Goal: Task Accomplishment & Management: Complete application form

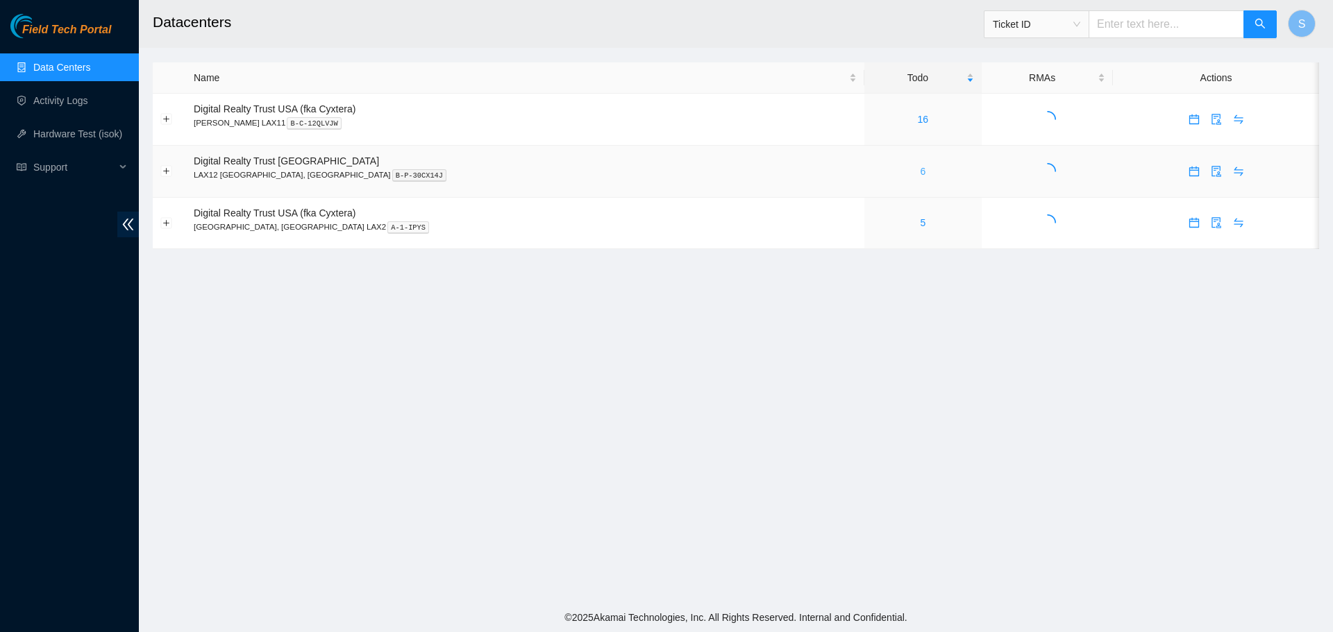
click at [920, 172] on link "6" at bounding box center [923, 171] width 6 height 11
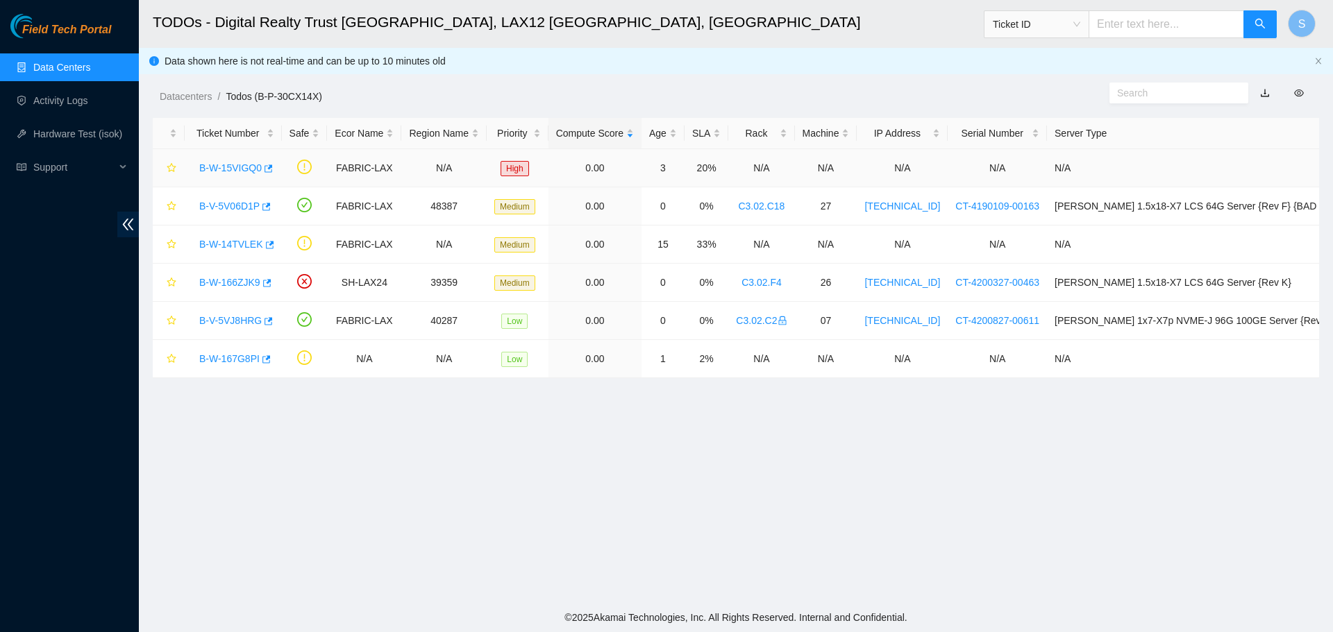
click at [245, 168] on link "B-W-15VIGQ0" at bounding box center [230, 167] width 62 height 11
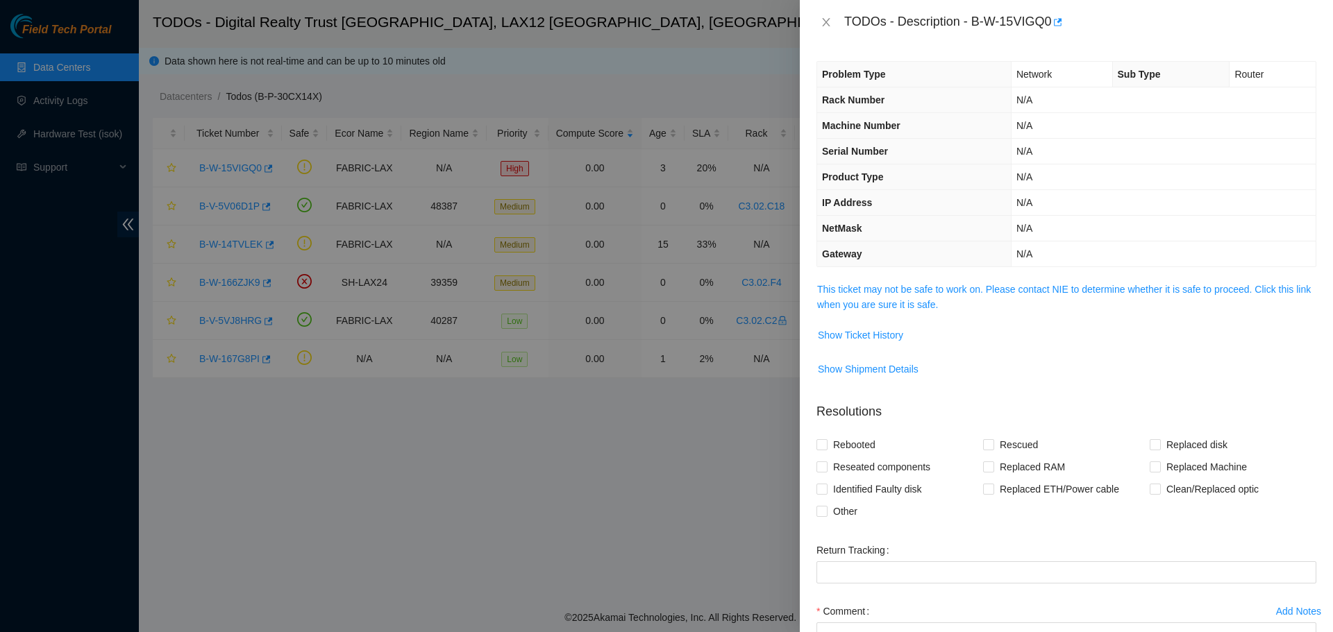
drag, startPoint x: 986, startPoint y: 278, endPoint x: 989, endPoint y: 291, distance: 12.8
click at [986, 280] on div "Problem Type Network Sub Type Router Rack Number N/A Machine Number N/A Serial …" at bounding box center [1066, 338] width 533 height 588
click at [989, 291] on link "This ticket may not be safe to work on. Please contact NIE to determine whether…" at bounding box center [1063, 297] width 493 height 26
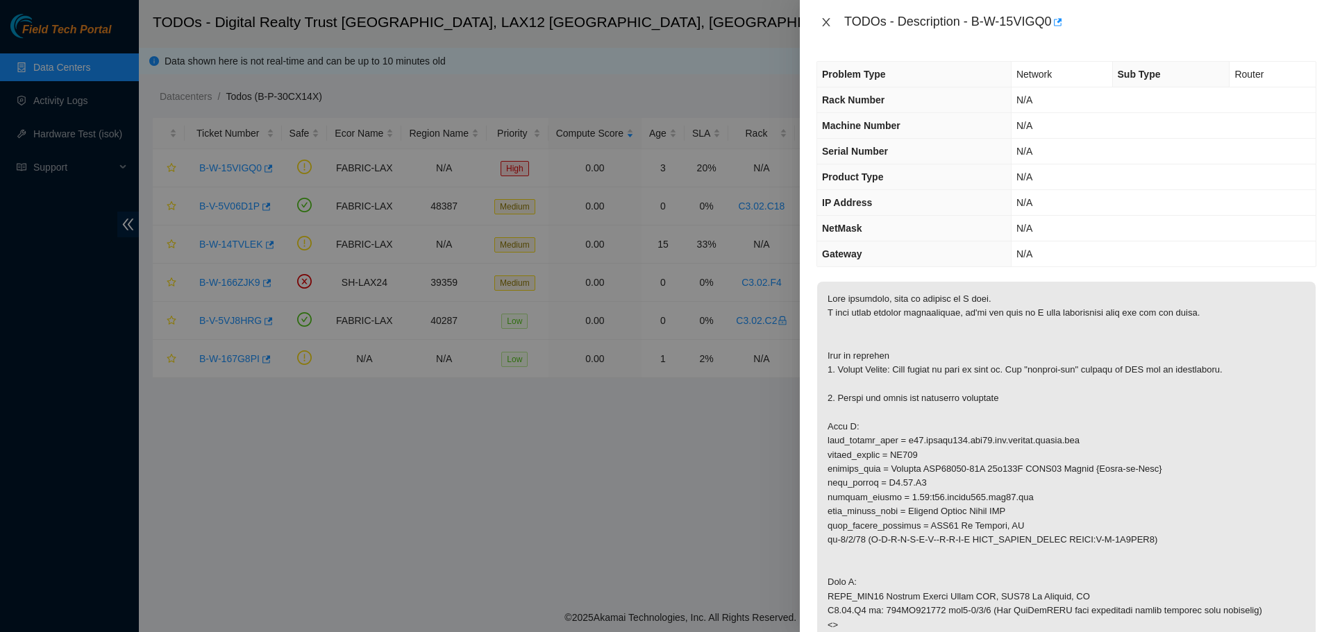
drag, startPoint x: 831, startPoint y: 21, endPoint x: 515, endPoint y: 28, distance: 316.6
click at [831, 20] on button "Close" at bounding box center [825, 22] width 19 height 13
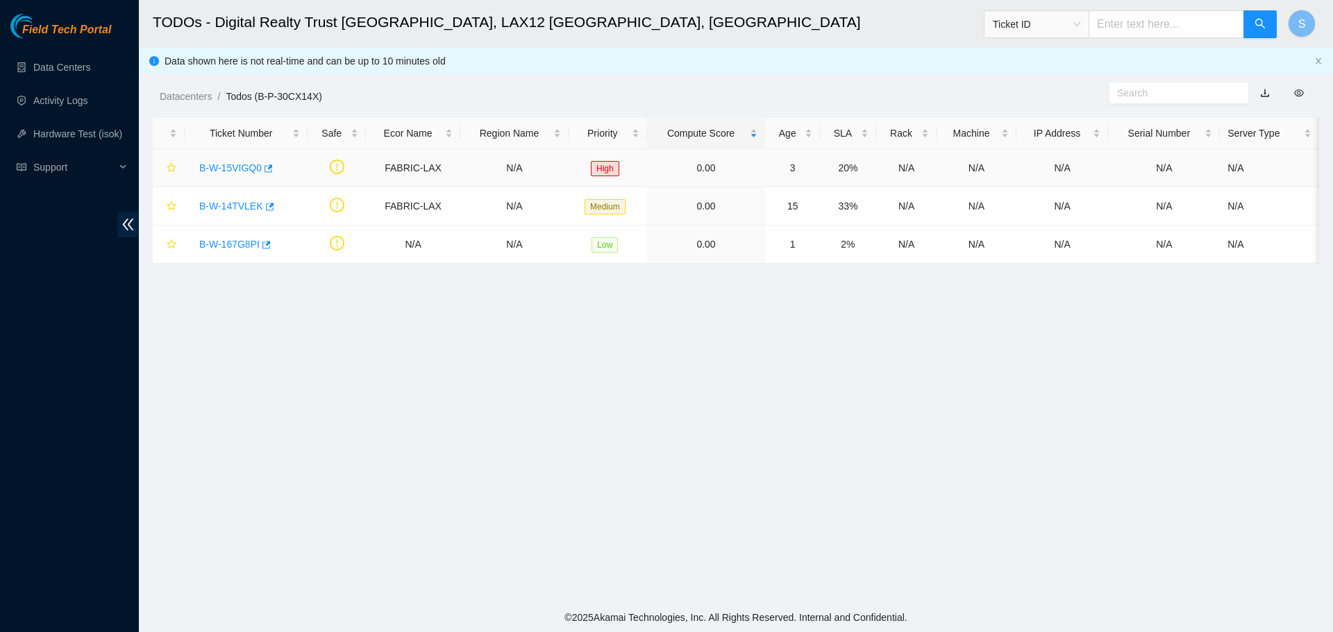
click at [218, 162] on link "B-W-15VIGQ0" at bounding box center [230, 167] width 62 height 11
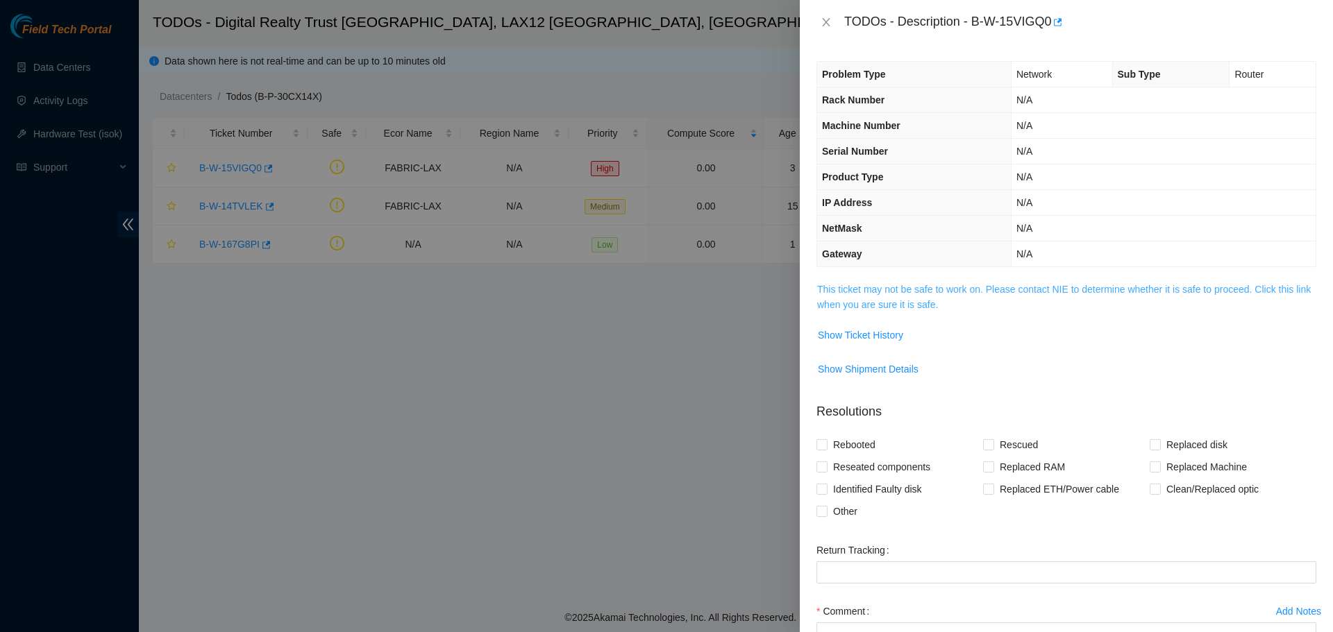
click at [877, 287] on link "This ticket may not be safe to work on. Please contact NIE to determine whether…" at bounding box center [1063, 297] width 493 height 26
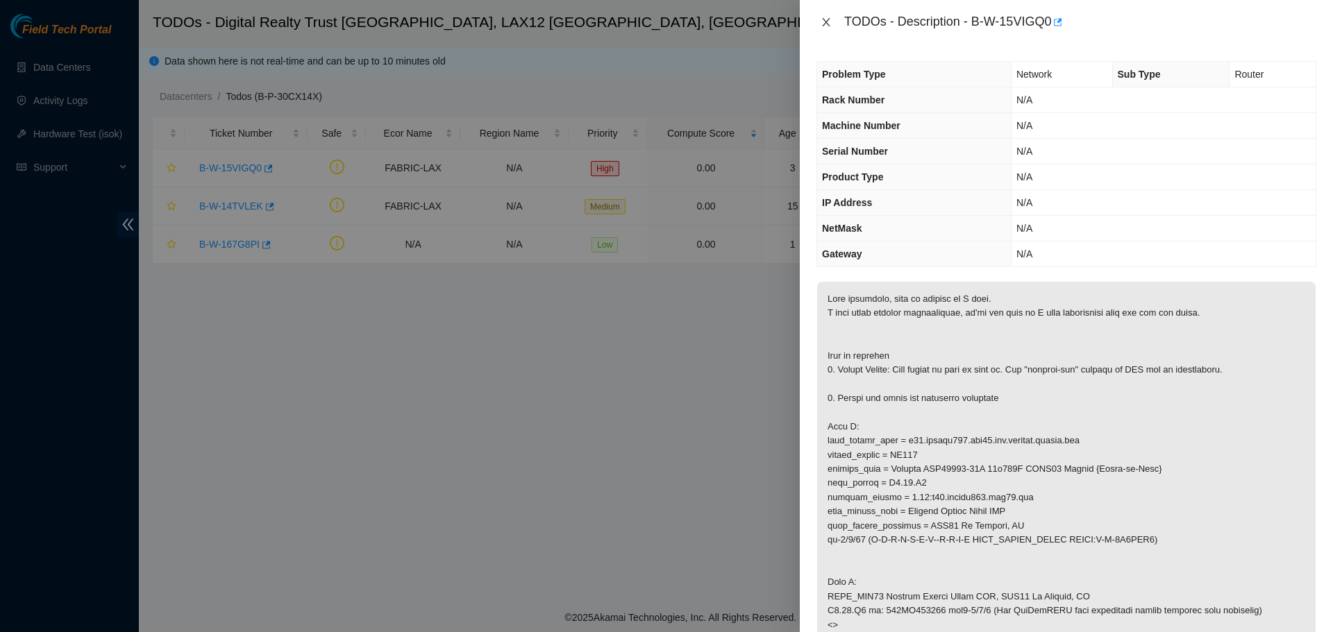
click at [827, 26] on icon "close" at bounding box center [825, 22] width 11 height 11
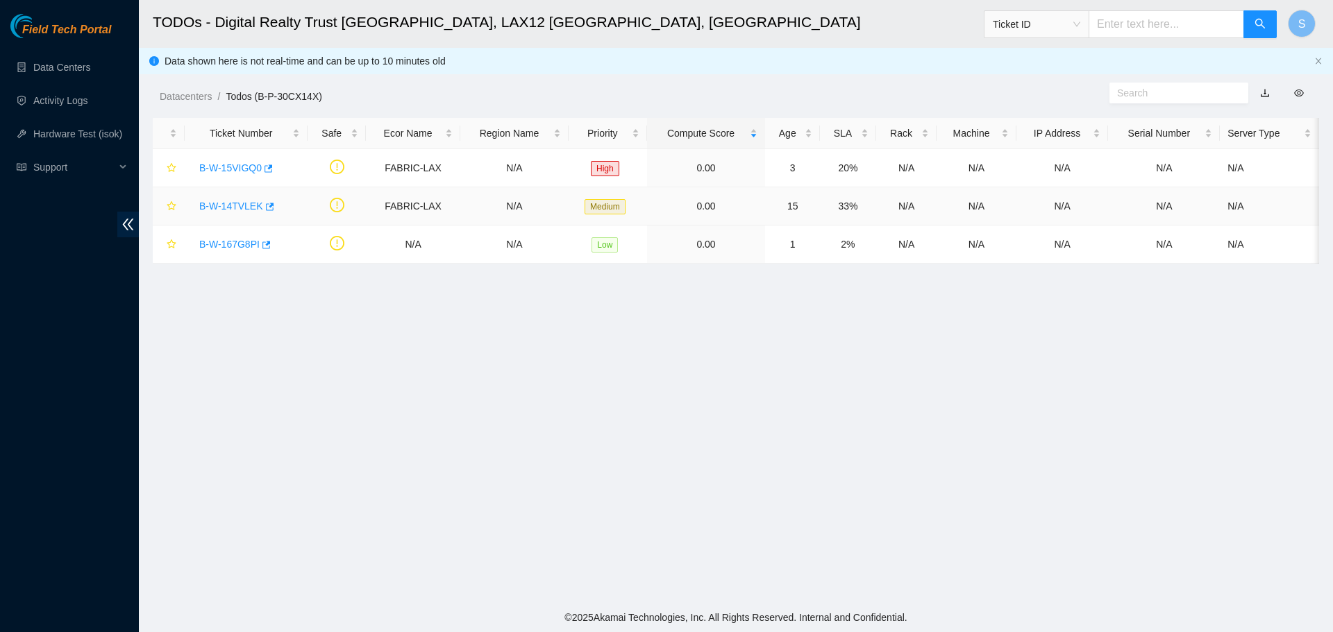
click at [212, 196] on div "B-W-14TVLEK" at bounding box center [246, 206] width 108 height 22
click at [215, 202] on link "B-W-14TVLEK" at bounding box center [231, 206] width 64 height 11
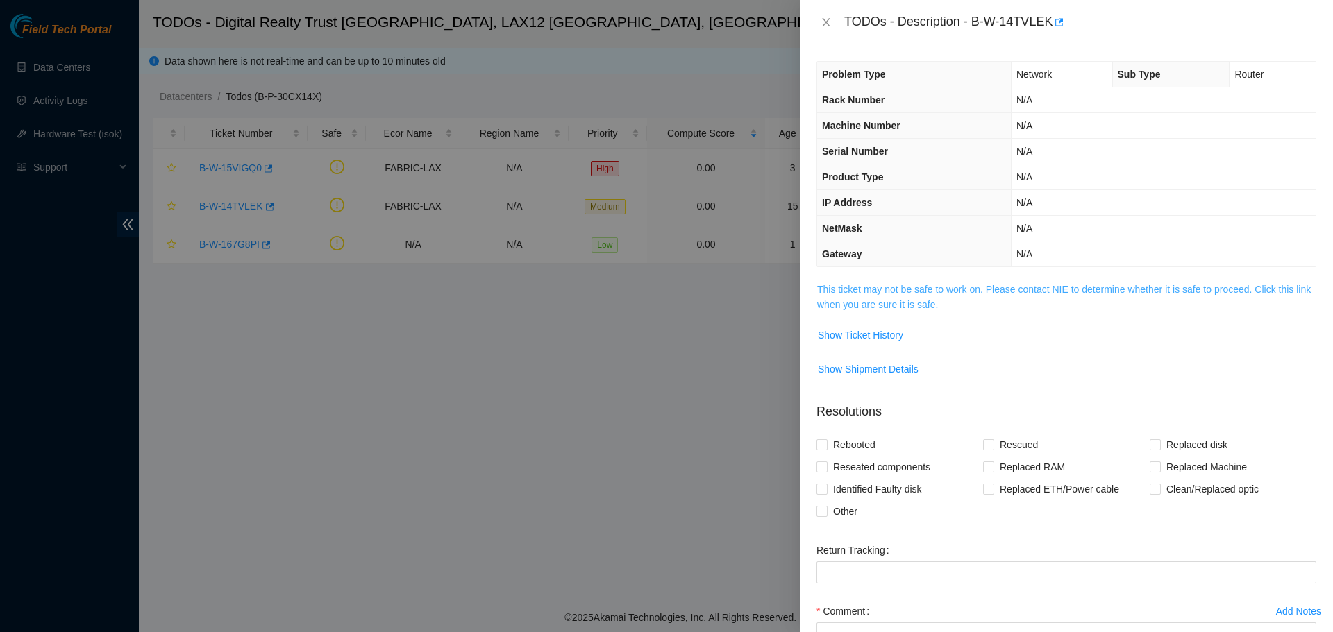
click at [872, 292] on link "This ticket may not be safe to work on. Please contact NIE to determine whether…" at bounding box center [1063, 297] width 493 height 26
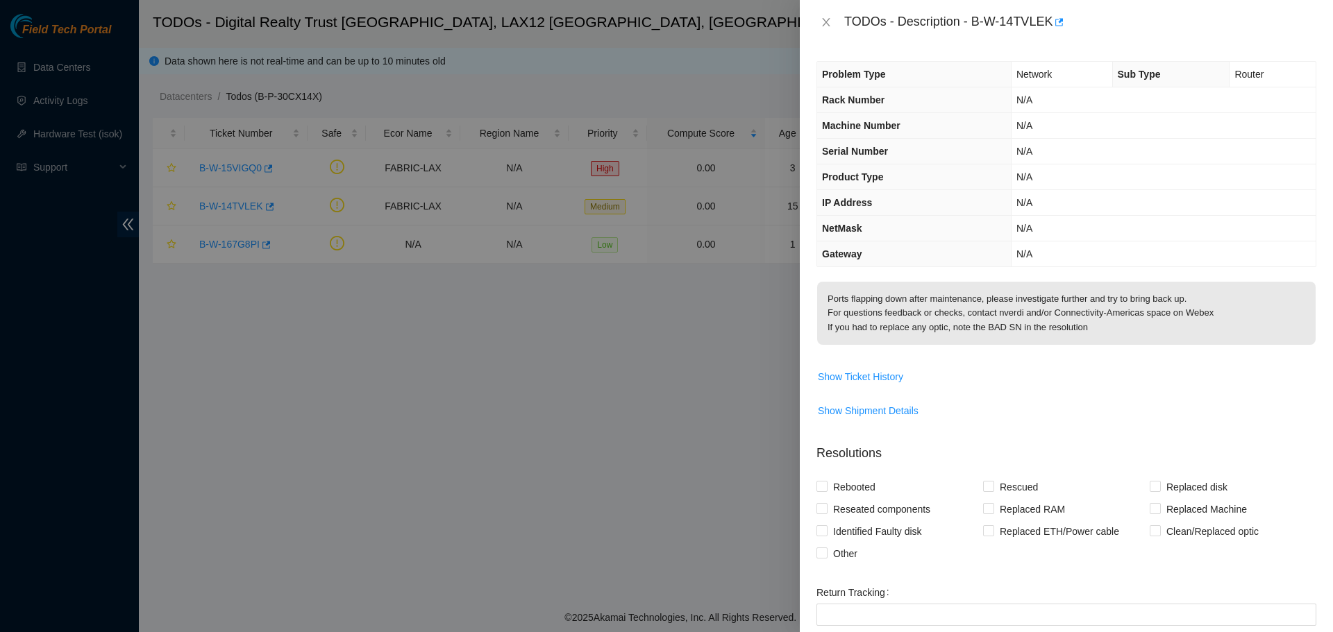
click at [823, 14] on div "TODOs - Description - B-W-14TVLEK" at bounding box center [1066, 22] width 500 height 22
click at [825, 24] on icon "close" at bounding box center [826, 22] width 8 height 8
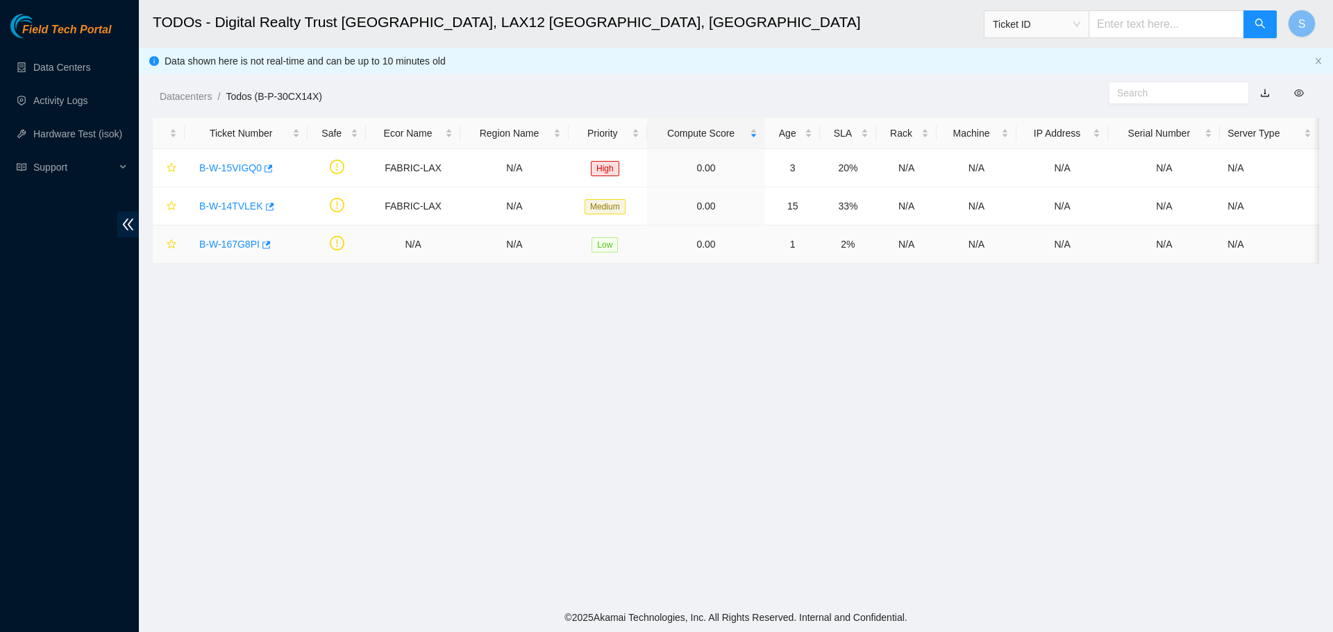
click at [212, 244] on link "B-W-167G8PI" at bounding box center [229, 244] width 60 height 11
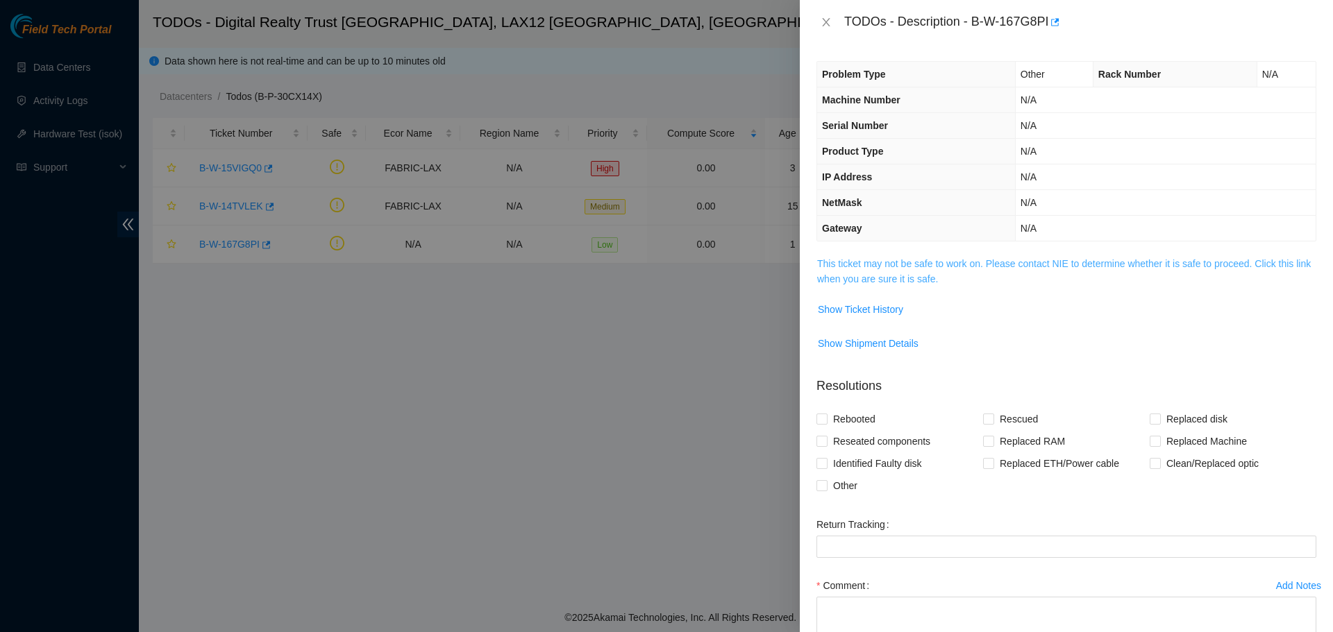
click at [927, 277] on link "This ticket may not be safe to work on. Please contact NIE to determine whether…" at bounding box center [1063, 271] width 493 height 26
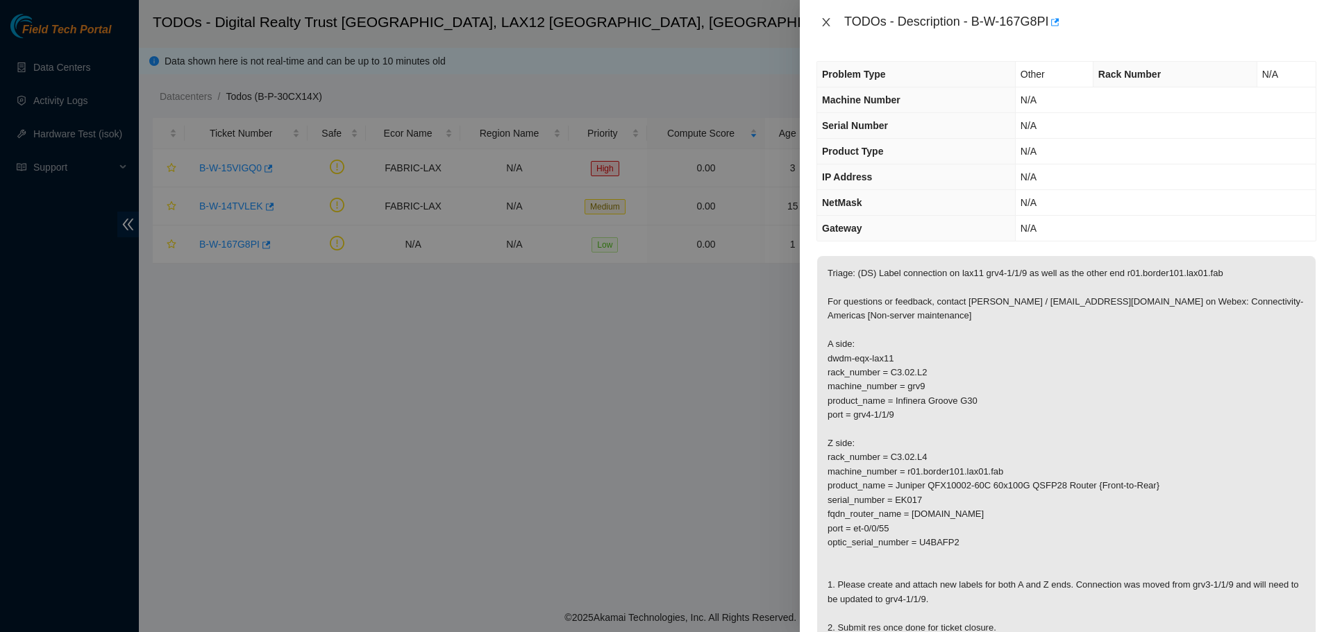
click at [829, 26] on icon "close" at bounding box center [826, 22] width 8 height 8
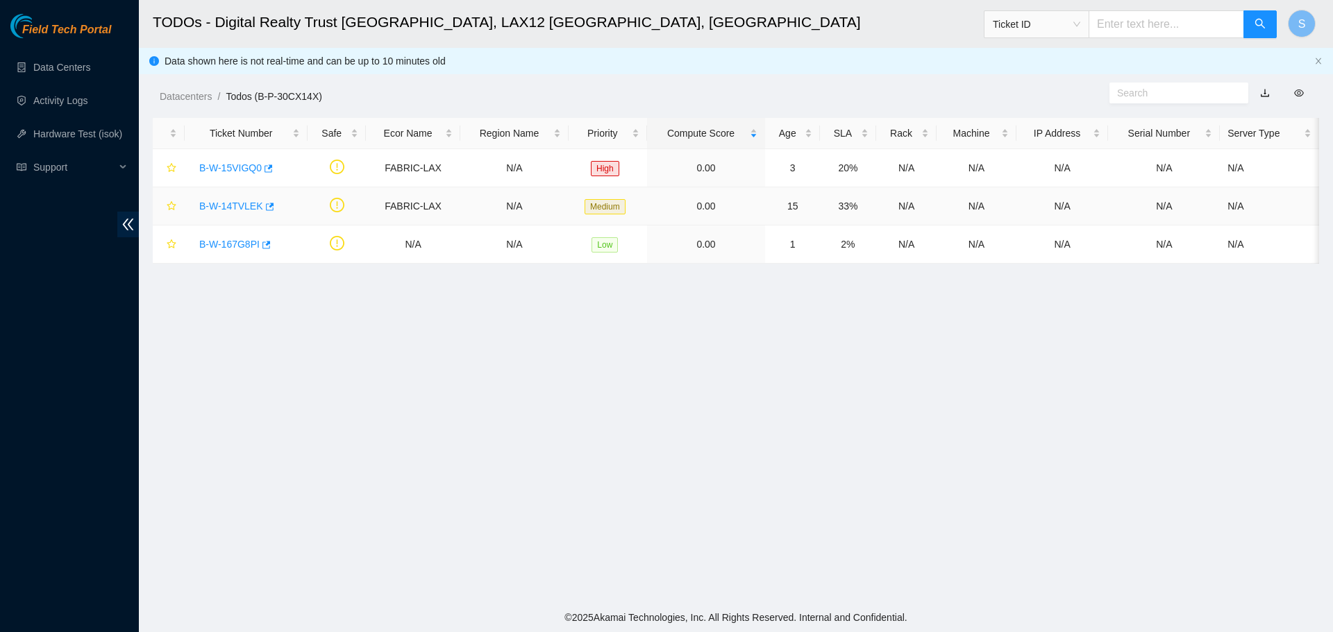
click at [228, 207] on link "B-W-14TVLEK" at bounding box center [231, 206] width 64 height 11
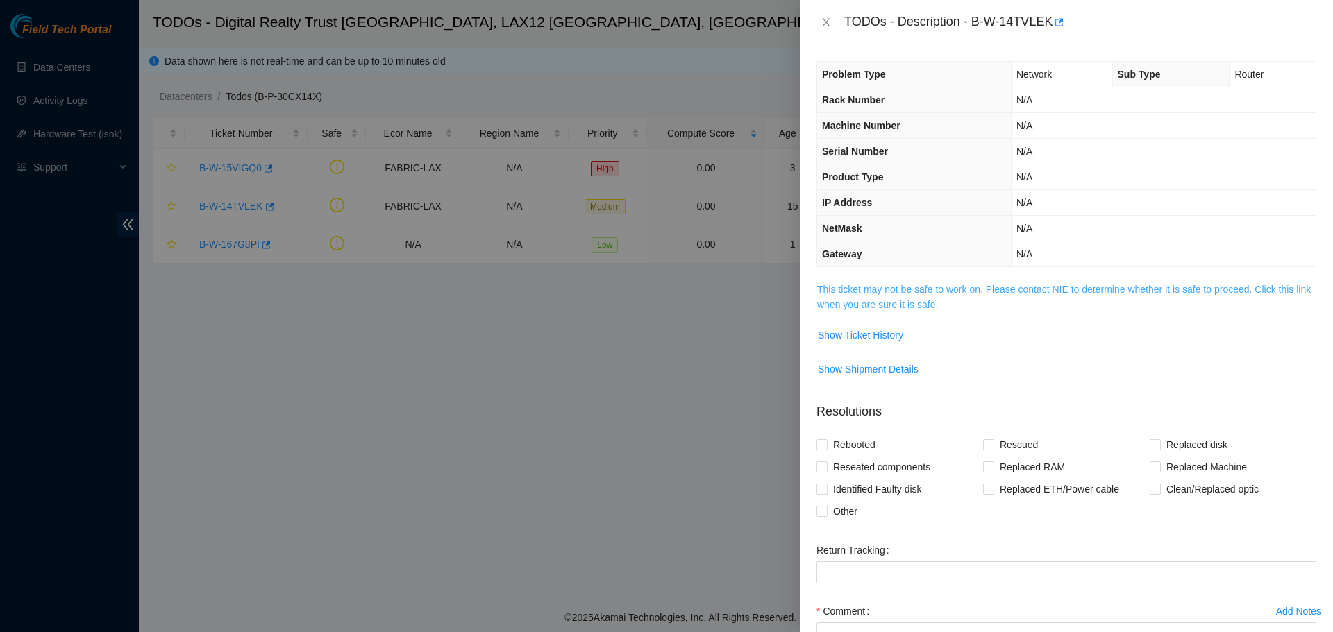
click at [939, 289] on link "This ticket may not be safe to work on. Please contact NIE to determine whether…" at bounding box center [1063, 297] width 493 height 26
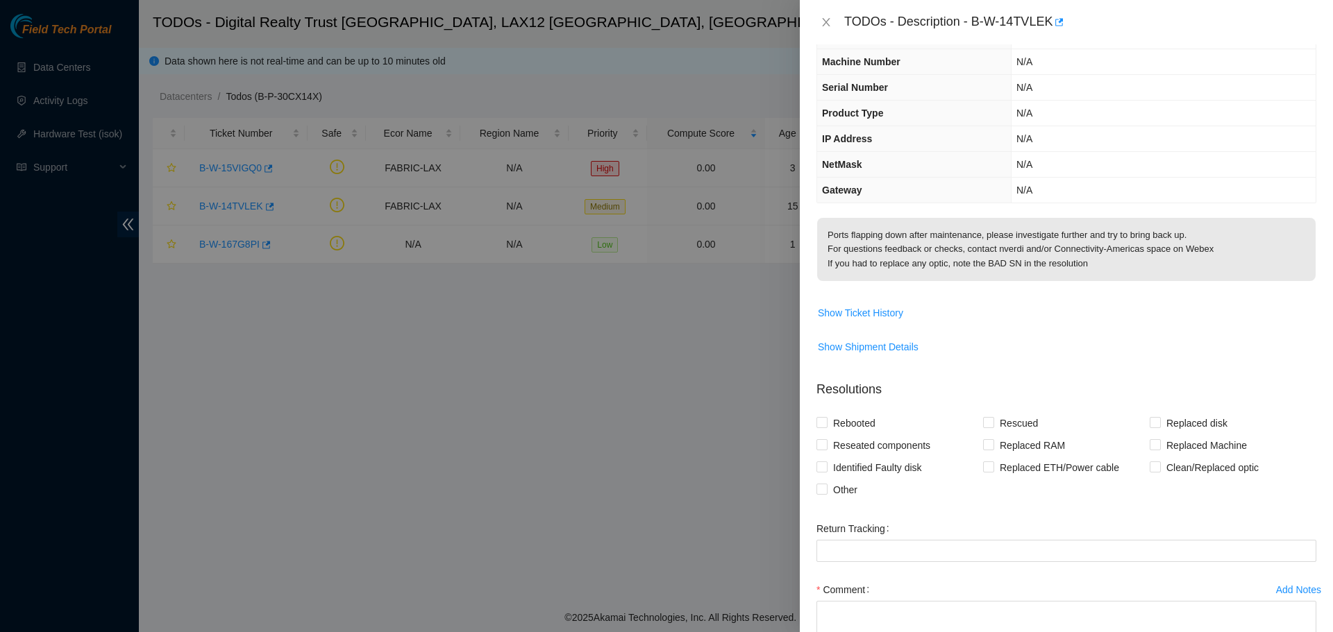
scroll to position [69, 0]
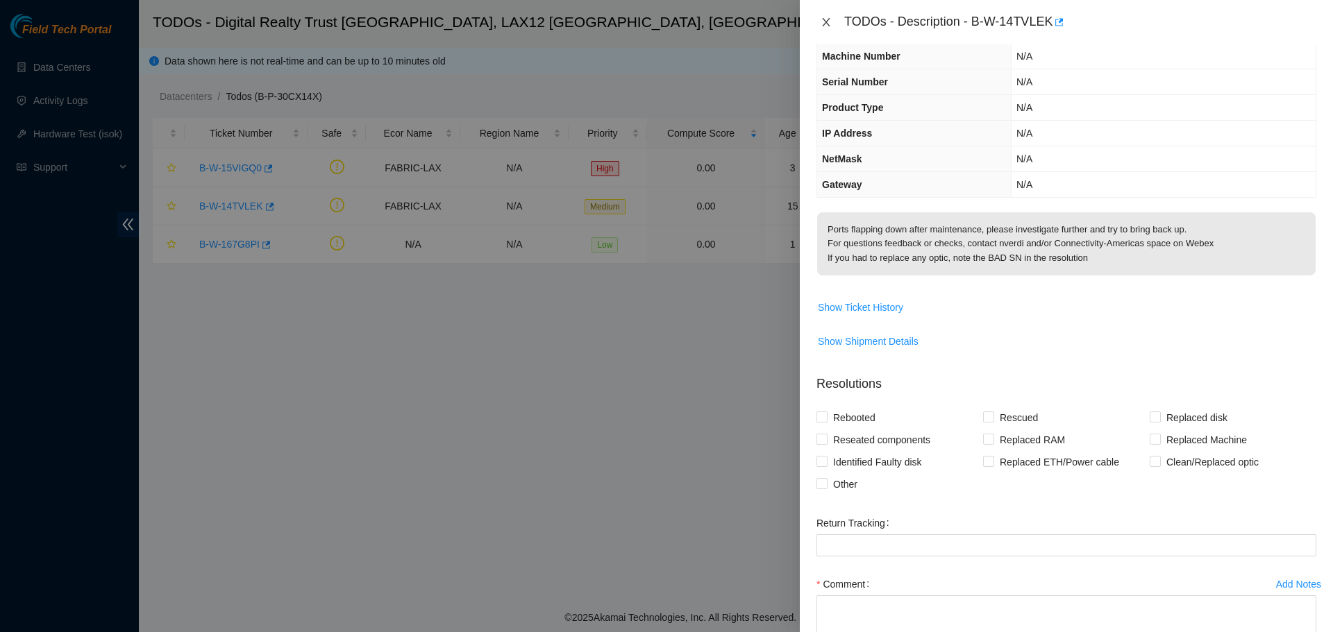
click at [829, 18] on icon "close" at bounding box center [825, 22] width 11 height 11
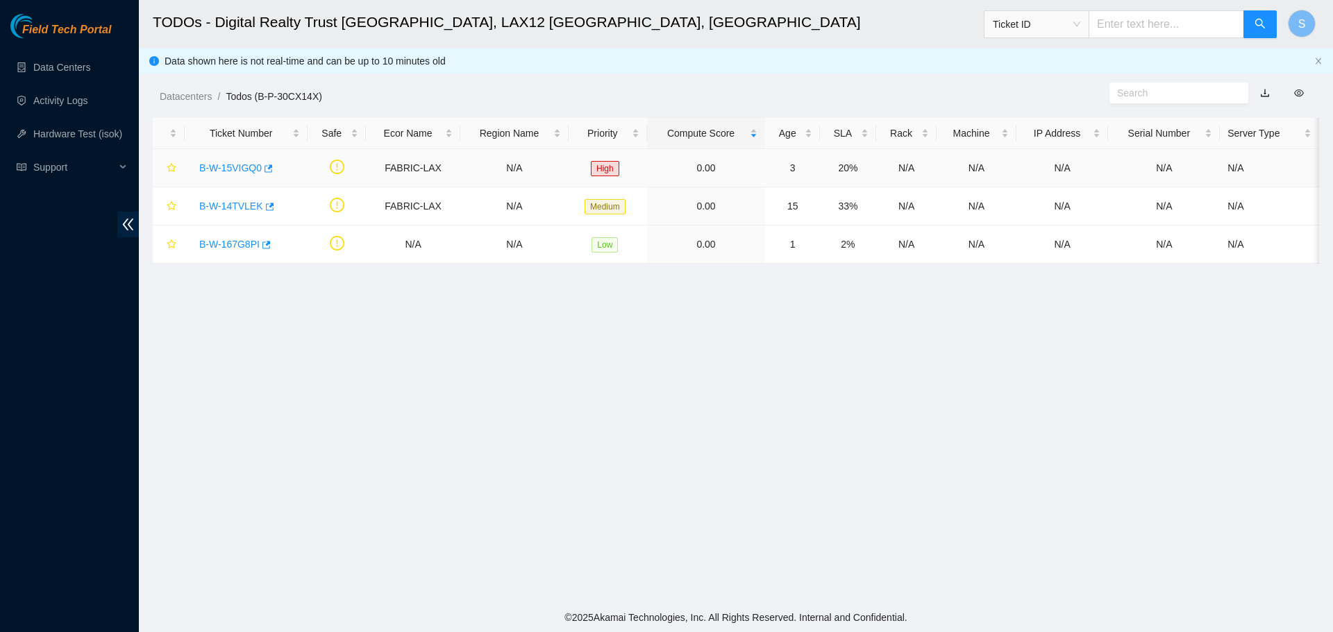
click at [243, 166] on link "B-W-15VIGQ0" at bounding box center [230, 167] width 62 height 11
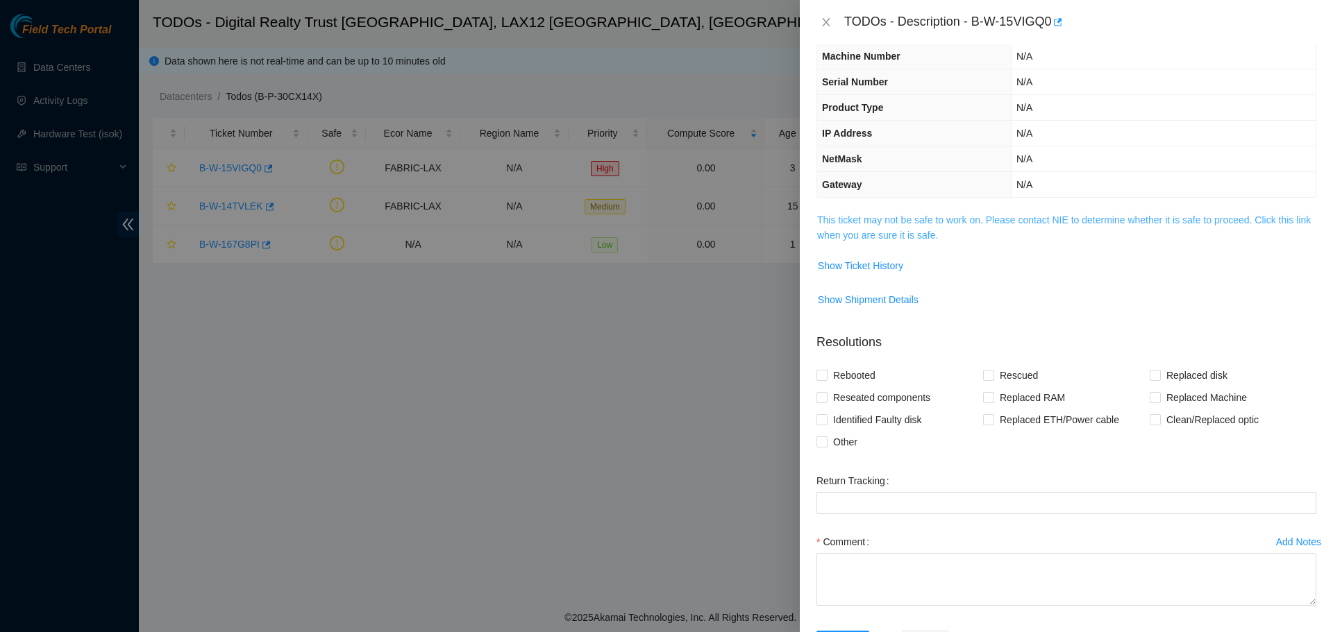
click at [928, 222] on link "This ticket may not be safe to work on. Please contact NIE to determine whether…" at bounding box center [1063, 227] width 493 height 26
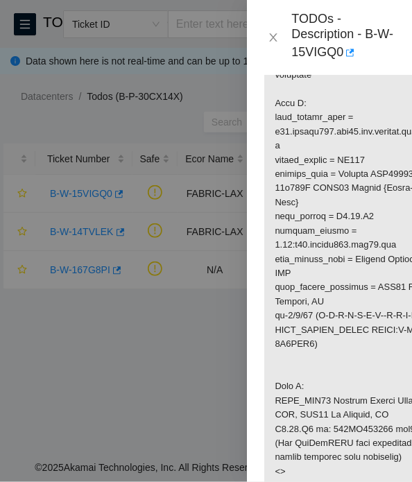
scroll to position [577, 0]
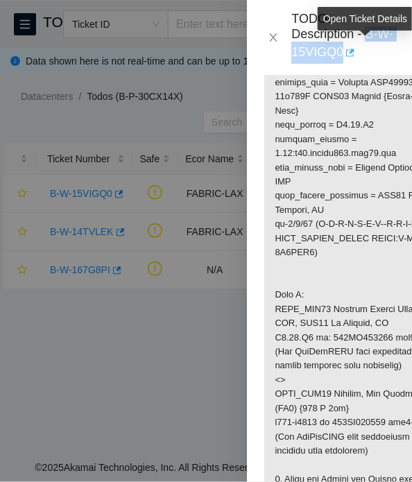
drag, startPoint x: 371, startPoint y: 33, endPoint x: 364, endPoint y: 49, distance: 18.0
click at [364, 49] on div "TODOs - Description - B-W-15VIGQ0" at bounding box center [343, 37] width 104 height 53
copy div "B-W-15VIGQ0"
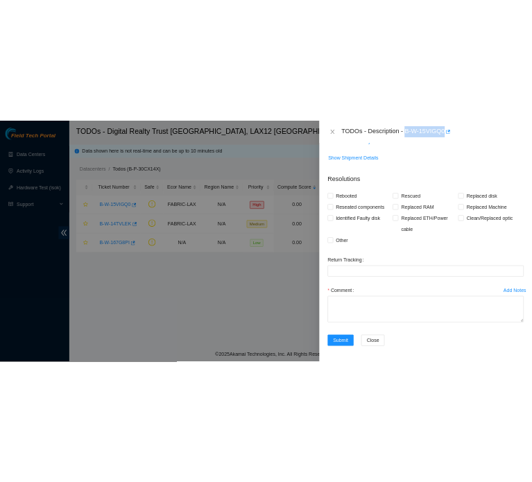
scroll to position [1063, 0]
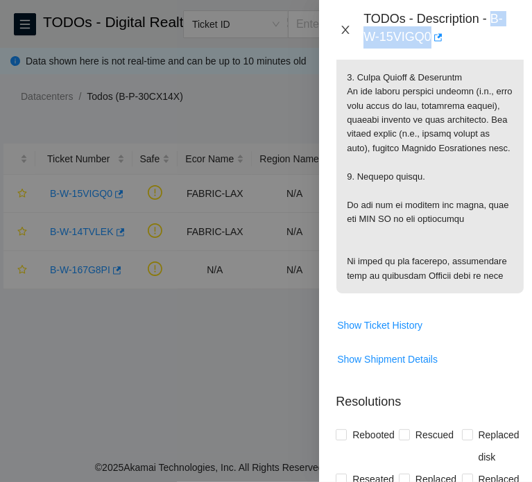
click at [345, 33] on icon "close" at bounding box center [345, 29] width 11 height 11
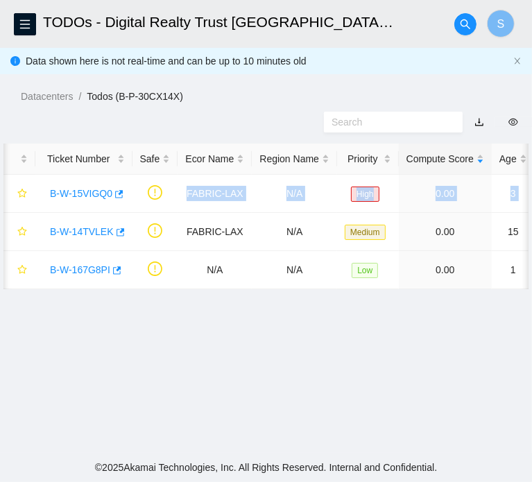
scroll to position [0, 392]
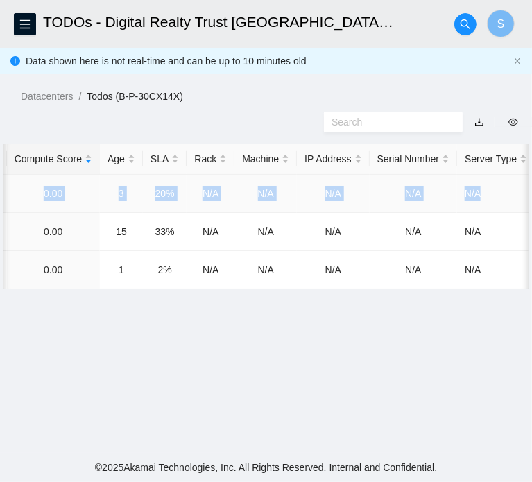
drag, startPoint x: 172, startPoint y: 234, endPoint x: 509, endPoint y: 237, distance: 337.3
click at [509, 213] on tr "B-W-15VIGQ0 FABRIC-LAX N/A High 0.00 3 20% N/A N/A N/A N/A N/A" at bounding box center [73, 194] width 924 height 38
copy tr "FABRIC-LAX N/A High 0.00 3 20% N/A N/A N/A N/A N/A"
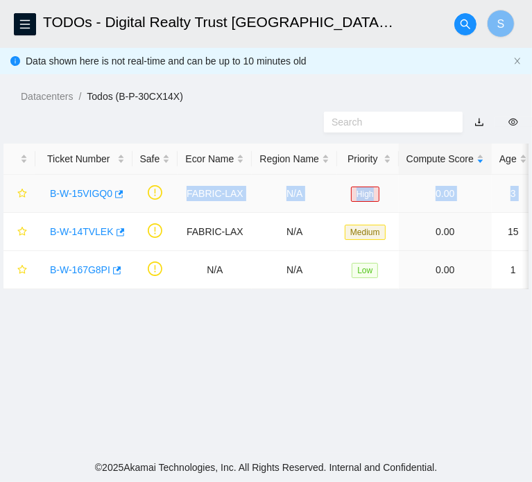
click at [85, 199] on link "B-W-15VIGQ0" at bounding box center [81, 193] width 62 height 11
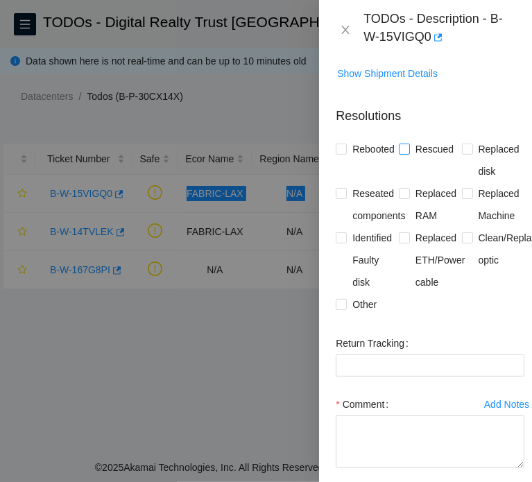
scroll to position [380, 0]
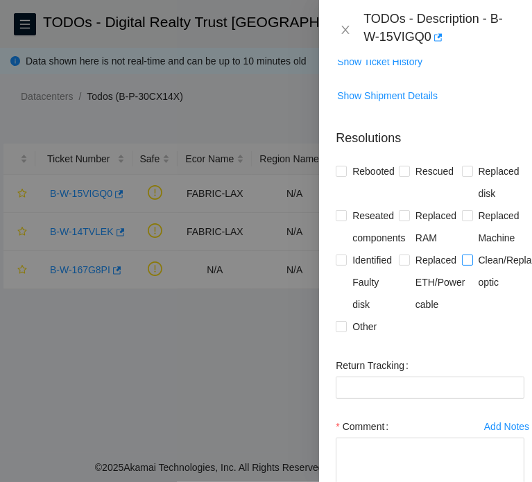
click at [475, 294] on span "Clean/Replaced optic" at bounding box center [513, 271] width 81 height 44
click at [472, 264] on input "Clean/Replaced optic" at bounding box center [467, 260] width 10 height 10
checkbox input "true"
click at [371, 338] on span "Other" at bounding box center [364, 327] width 35 height 22
click at [346, 331] on input "Other" at bounding box center [341, 326] width 10 height 10
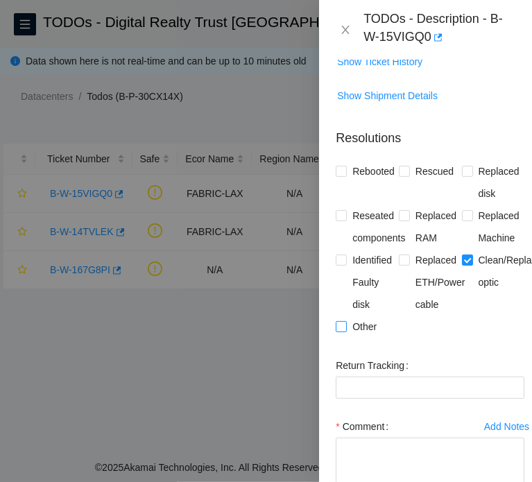
checkbox input "true"
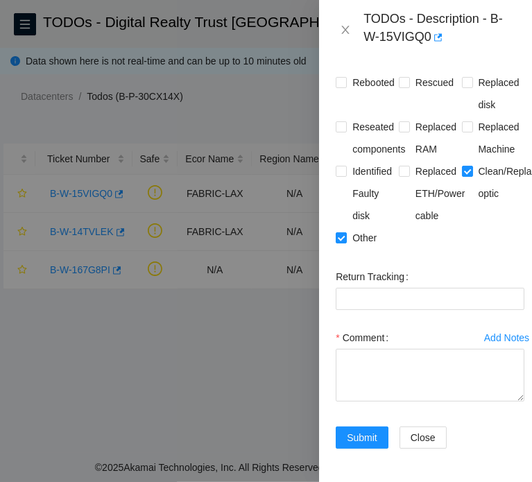
scroll to position [519, 0]
click at [355, 116] on span "Reseated components" at bounding box center [379, 138] width 64 height 44
click at [346, 121] on input "Reseated components" at bounding box center [341, 126] width 10 height 10
checkbox input "true"
click at [373, 227] on span "Other" at bounding box center [364, 238] width 35 height 22
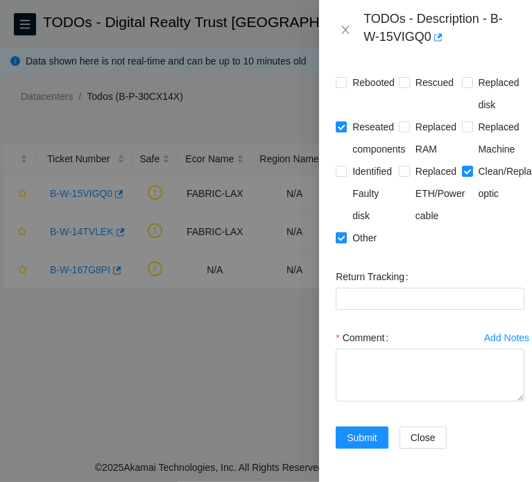
click at [368, 227] on span "Other" at bounding box center [364, 238] width 35 height 22
click at [346, 232] on input "Other" at bounding box center [341, 237] width 10 height 10
checkbox input "false"
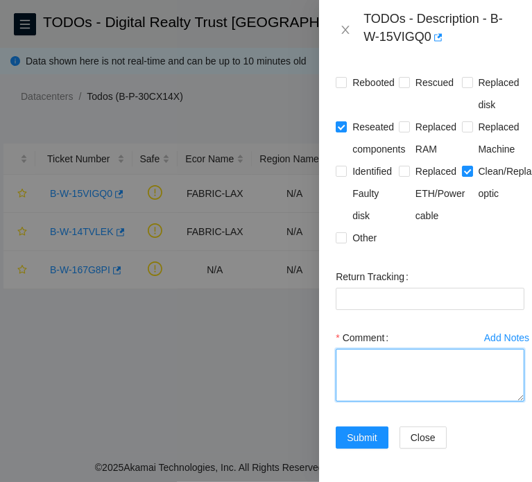
click at [387, 369] on textarea "Comment" at bounding box center [430, 375] width 189 height 53
paste textarea "B-W-15VIGQ0 FABRIC-LAX N/A High 0.00 2 13% N/A N/A N/A N/A N/A Side A: fqdn_rou…"
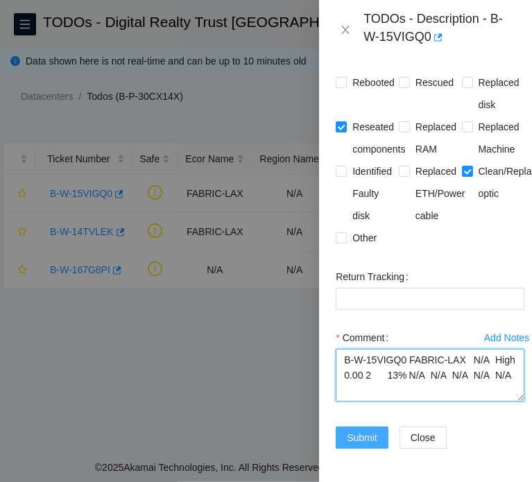
type textarea "B-W-15VIGQ0 FABRIC-LAX N/A High 0.00 2 13% N/A N/A N/A N/A N/A Side A: fqdn_rou…"
click at [368, 430] on span "Submit" at bounding box center [362, 437] width 31 height 15
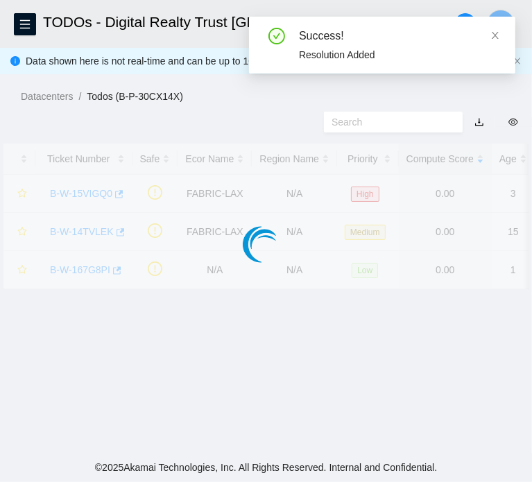
scroll to position [397, 0]
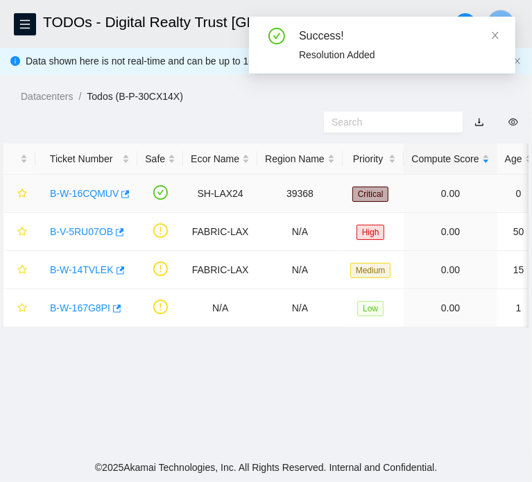
click at [92, 199] on link "B-W-16CQMUV" at bounding box center [84, 193] width 69 height 11
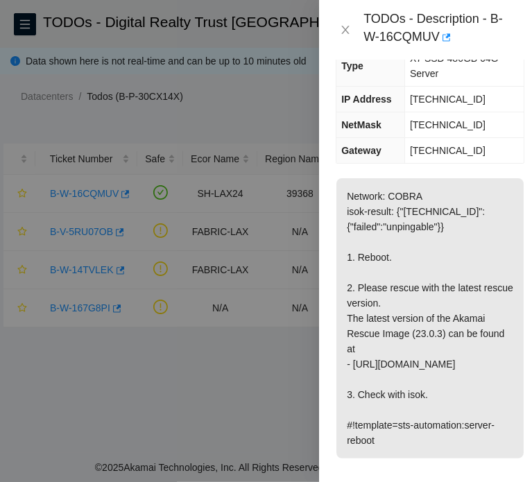
scroll to position [206, 0]
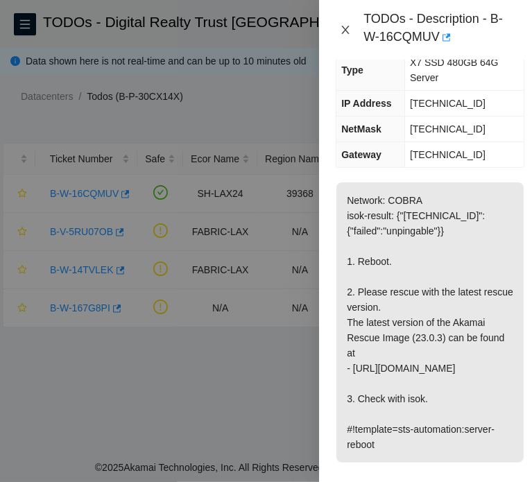
click at [347, 32] on icon "close" at bounding box center [346, 30] width 8 height 8
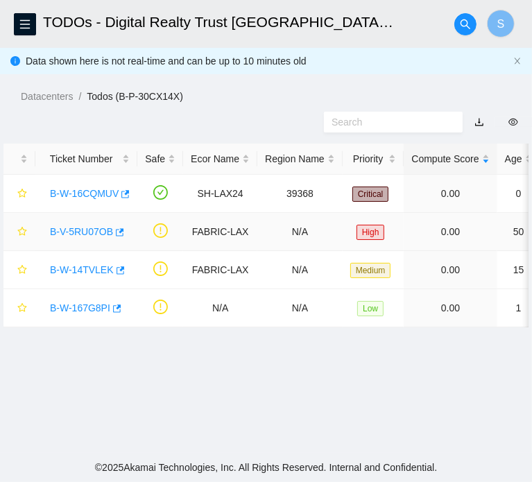
click at [90, 237] on link "B-V-5RU07OB" at bounding box center [81, 231] width 63 height 11
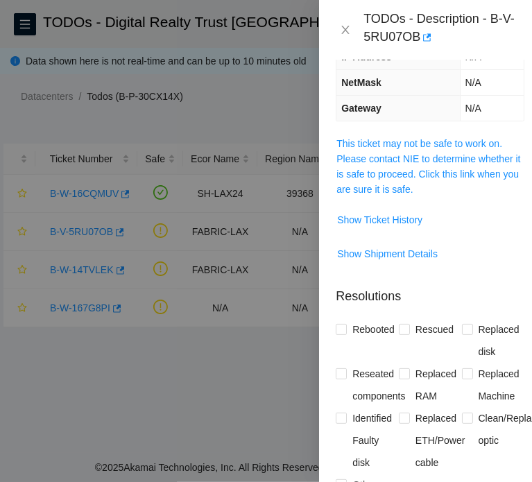
click at [405, 180] on span "This ticket may not be safe to work on. Please contact NIE to determine whether…" at bounding box center [430, 166] width 187 height 61
click at [405, 177] on link "This ticket may not be safe to work on. Please contact NIE to determine whether…" at bounding box center [429, 166] width 184 height 57
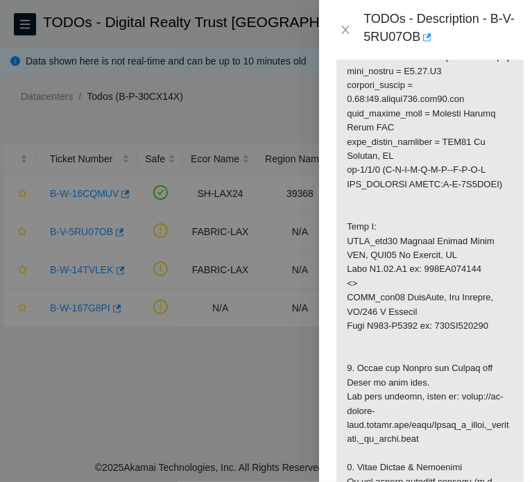
scroll to position [855, 0]
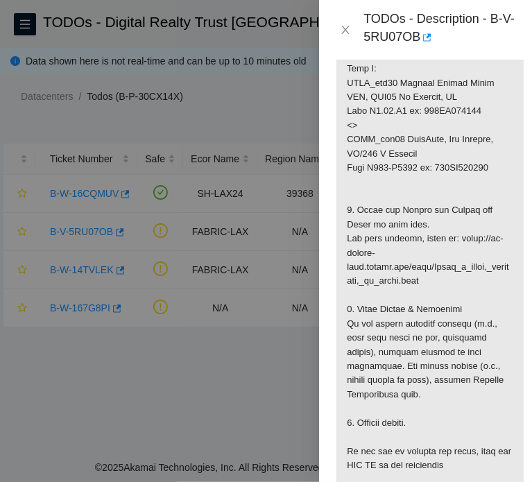
click at [331, 30] on div "TODOs - Description - B-V-5RU07OB" at bounding box center [425, 30] width 213 height 60
click at [337, 28] on button "Close" at bounding box center [345, 30] width 19 height 13
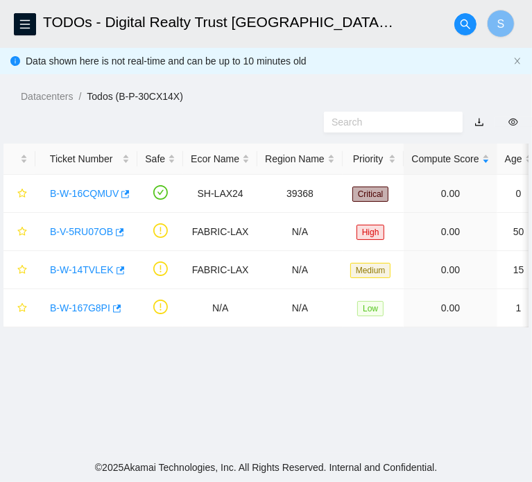
scroll to position [397, 0]
click at [97, 205] on div "B-W-16CQMUV" at bounding box center [86, 194] width 87 height 22
click at [100, 199] on link "B-W-16CQMUV" at bounding box center [84, 193] width 69 height 11
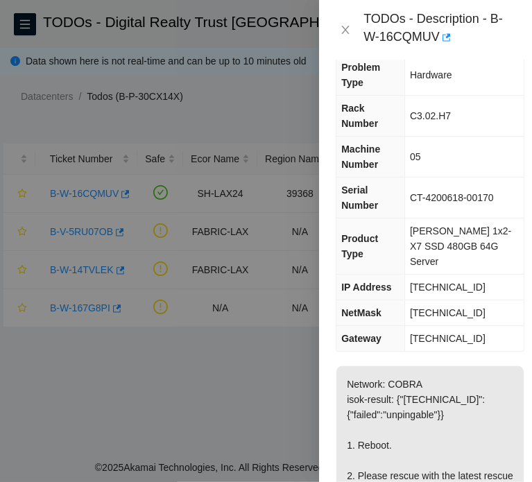
scroll to position [0, 0]
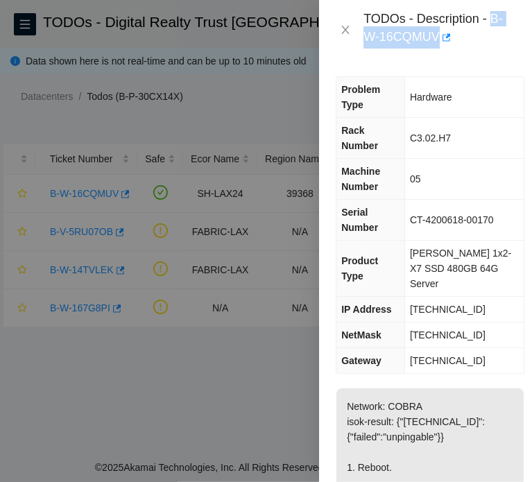
drag, startPoint x: 491, startPoint y: 19, endPoint x: 493, endPoint y: 33, distance: 14.0
click at [493, 33] on div "TODOs - Description - B-W-16CQMUV" at bounding box center [440, 29] width 152 height 37
copy div "B-W-16CQMUV"
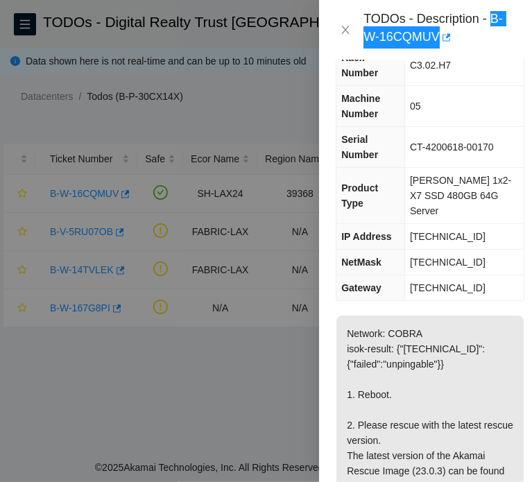
scroll to position [69, 0]
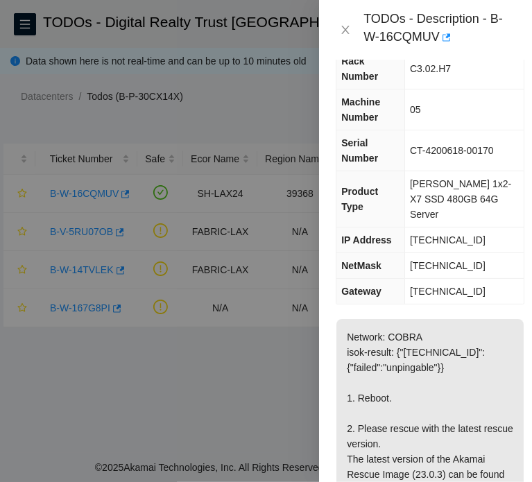
click at [501, 36] on div "TODOs - Description - B-W-16CQMUV" at bounding box center [440, 29] width 152 height 37
drag, startPoint x: 489, startPoint y: 19, endPoint x: 492, endPoint y: 32, distance: 13.0
click at [492, 32] on div "TODOs - Description - B-W-16CQMUV" at bounding box center [440, 29] width 152 height 37
copy div "B-W-16CQMUV"
click at [351, 34] on button "Close" at bounding box center [345, 30] width 19 height 13
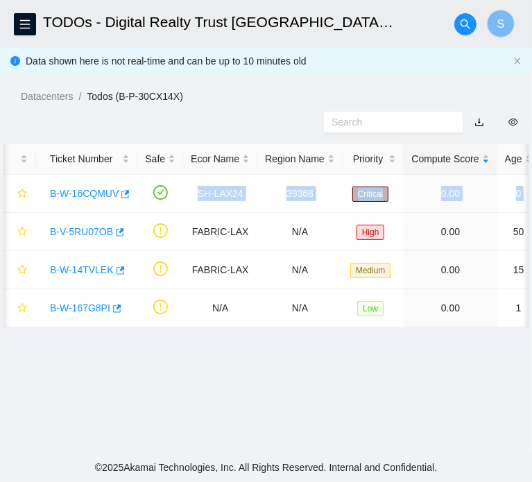
scroll to position [0, 506]
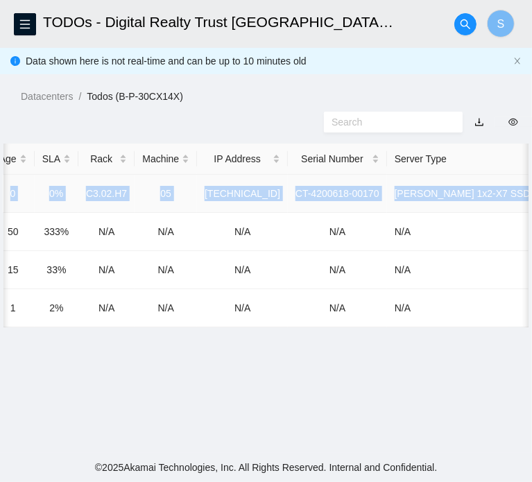
drag, startPoint x: 195, startPoint y: 233, endPoint x: 523, endPoint y: 232, distance: 328.3
click at [523, 213] on tr "B-W-16CQMUV SH-LAX24 39368 Critical 0.00 0 0% C3.02.H7 05 [TECHNICAL_ID] CT-420…" at bounding box center [61, 194] width 1126 height 38
copy tr "SH-LAX24 39368 Critical 0.00 0 0% C3.02.H7 05 [TECHNICAL_ID] CT-4200618-00170 […"
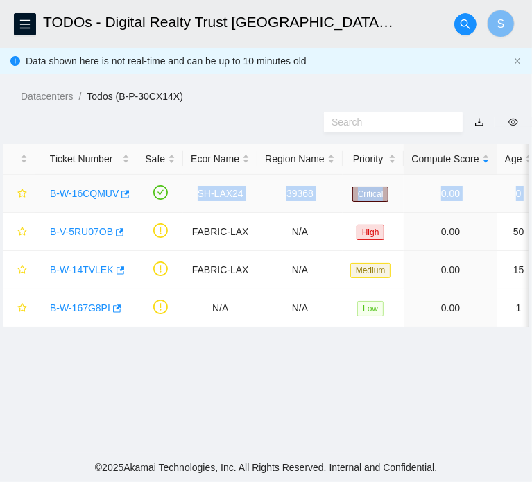
click at [86, 199] on link "B-W-16CQMUV" at bounding box center [84, 193] width 69 height 11
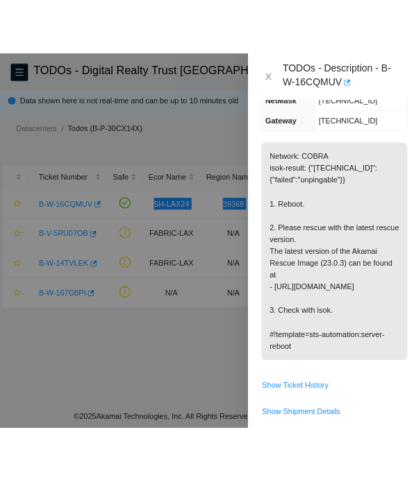
scroll to position [278, 0]
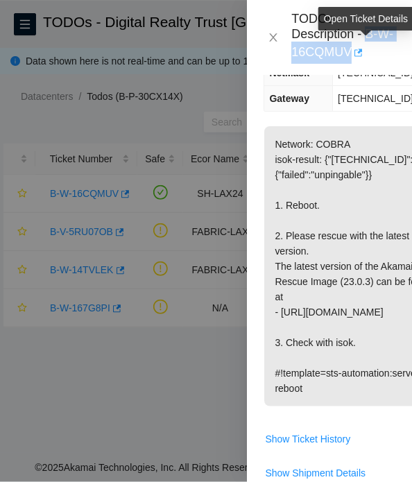
drag, startPoint x: 369, startPoint y: 34, endPoint x: 372, endPoint y: 44, distance: 10.8
click at [372, 44] on div "TODOs - Description - B-W-16CQMUV" at bounding box center [343, 37] width 104 height 53
copy div "B-W-16CQMUV"
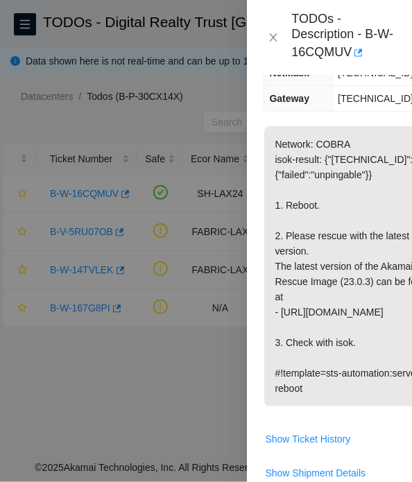
click at [378, 277] on p "Network: COBRA isok-result: {"[TECHNICAL_ID]":{"failed":"unpingable"}} 1. Reboo…" at bounding box center [357, 266] width 187 height 280
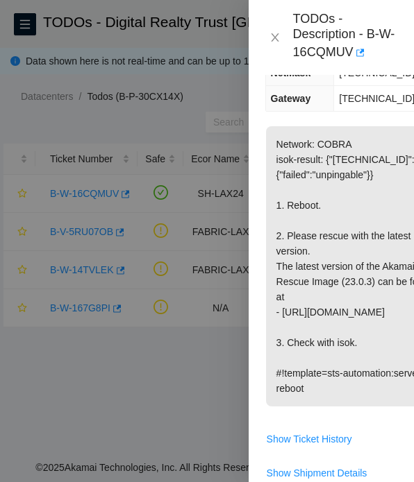
click at [186, 263] on div at bounding box center [207, 241] width 414 height 482
click at [273, 41] on icon "close" at bounding box center [274, 37] width 11 height 11
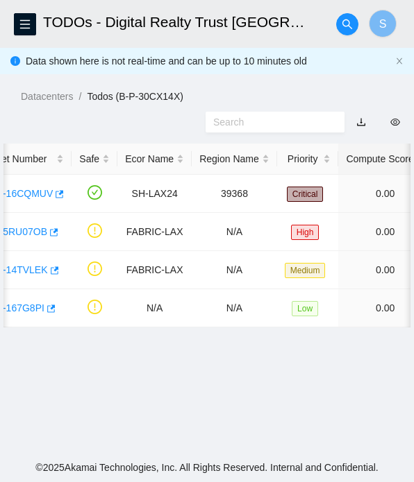
scroll to position [0, 0]
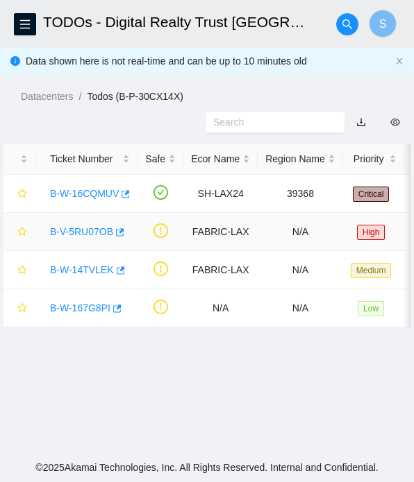
click at [90, 232] on link "B-V-5RU07OB" at bounding box center [81, 231] width 63 height 11
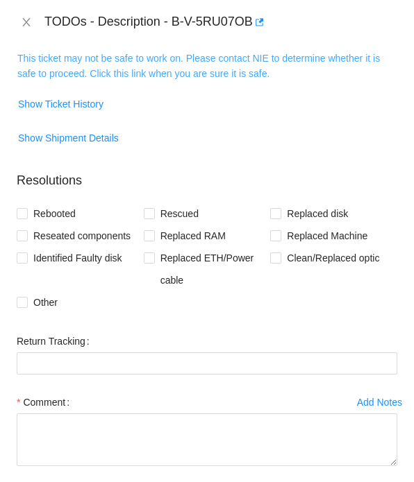
click at [189, 62] on link "This ticket may not be safe to work on. Please contact NIE to determine whether…" at bounding box center [198, 66] width 362 height 26
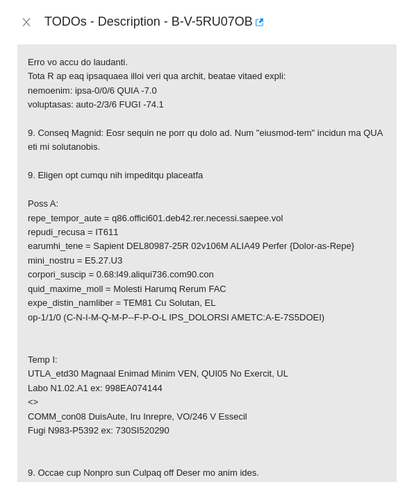
scroll to position [301, 0]
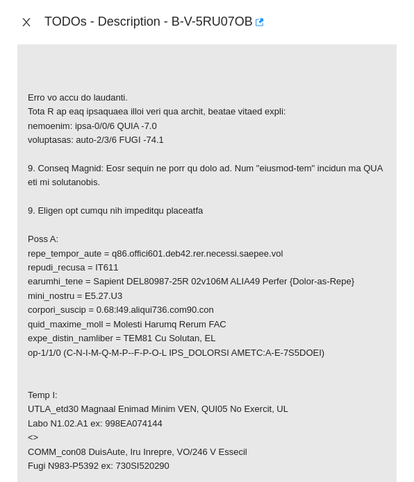
click at [26, 19] on icon "close" at bounding box center [26, 22] width 11 height 11
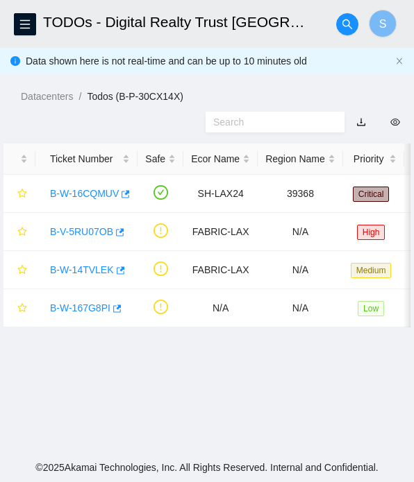
scroll to position [294, 0]
click at [70, 193] on link "B-W-16CQMUV" at bounding box center [84, 193] width 69 height 11
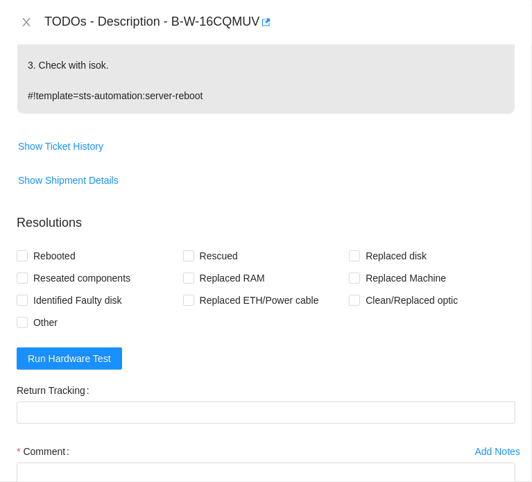
scroll to position [484, 0]
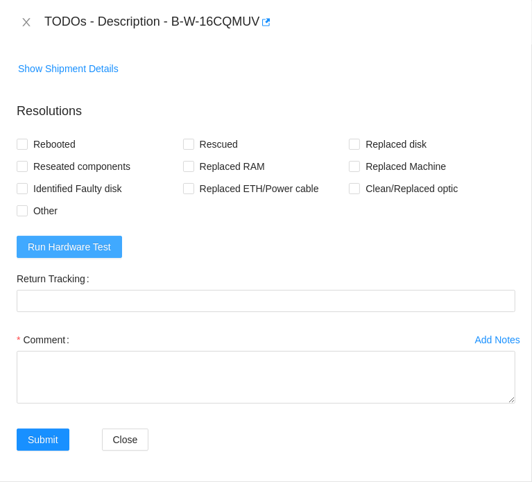
click at [98, 248] on span "Run Hardware Test" at bounding box center [69, 246] width 83 height 15
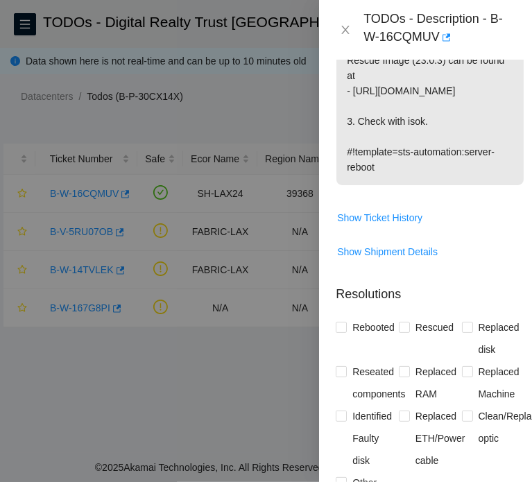
scroll to position [636, 0]
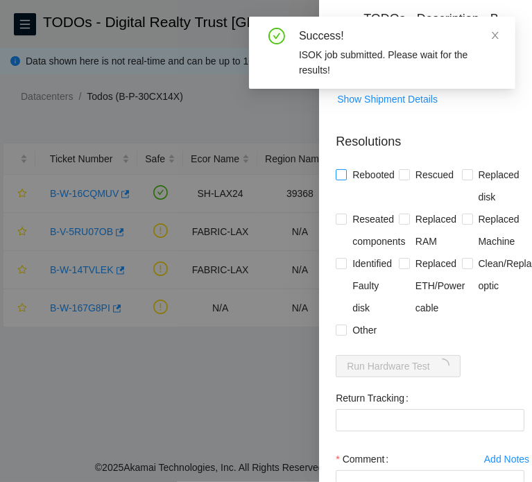
click at [381, 164] on span "Rebooted" at bounding box center [373, 175] width 53 height 22
click at [346, 169] on input "Rebooted" at bounding box center [341, 174] width 10 height 10
checkbox input "true"
click at [428, 164] on span "Rescued" at bounding box center [434, 175] width 49 height 22
click at [409, 169] on input "Rescued" at bounding box center [404, 174] width 10 height 10
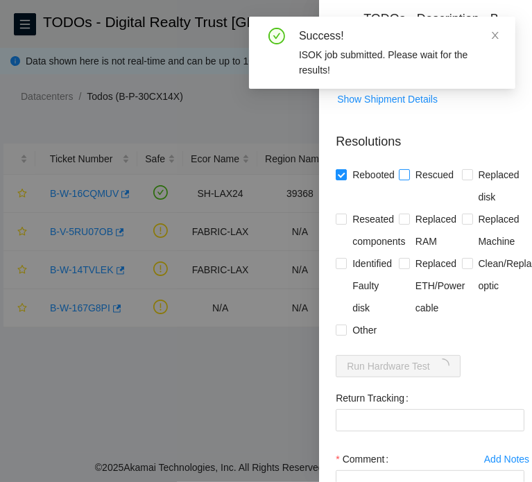
checkbox input "true"
click at [380, 212] on span "Reseated components" at bounding box center [379, 230] width 64 height 44
click at [346, 214] on input "Reseated components" at bounding box center [341, 219] width 10 height 10
checkbox input "true"
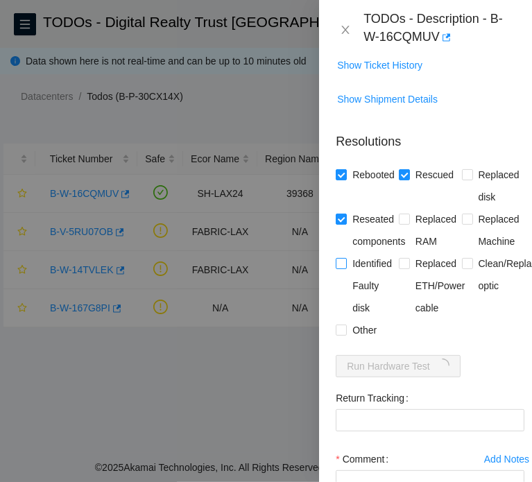
click at [355, 257] on span "Identified Faulty disk" at bounding box center [373, 286] width 52 height 67
click at [346, 258] on input "Identified Faulty disk" at bounding box center [341, 263] width 10 height 10
click at [368, 257] on span "Identified Faulty disk" at bounding box center [373, 286] width 52 height 67
click at [346, 258] on input "Identified Faulty disk" at bounding box center [341, 263] width 10 height 10
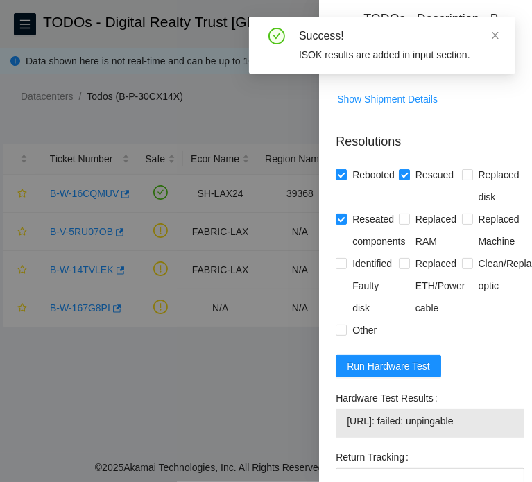
click at [350, 387] on label "Hardware Test Results" at bounding box center [389, 398] width 107 height 22
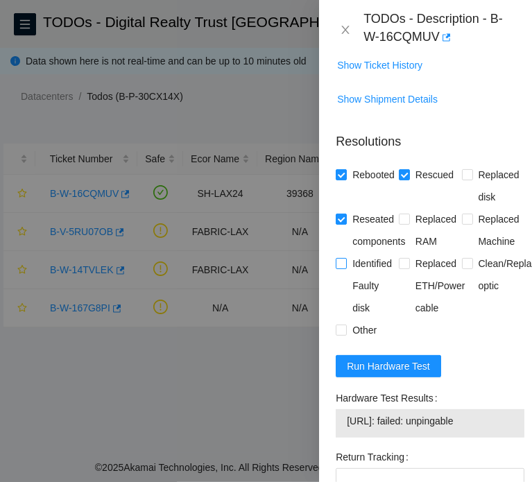
click at [392, 299] on span "Identified Faulty disk" at bounding box center [373, 286] width 52 height 67
click at [346, 268] on input "Identified Faulty disk" at bounding box center [341, 263] width 10 height 10
checkbox input "true"
click at [394, 359] on span "Run Hardware Test" at bounding box center [388, 366] width 83 height 15
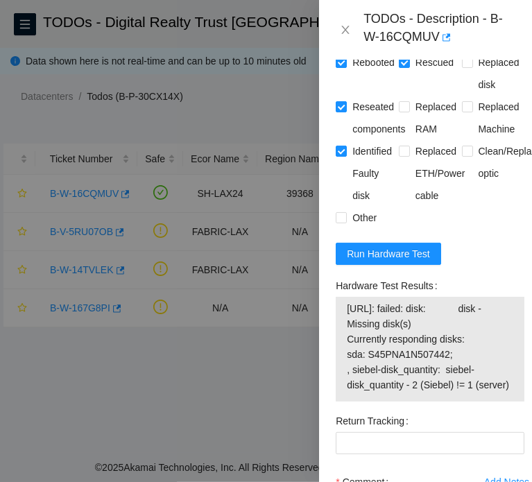
scroll to position [775, 0]
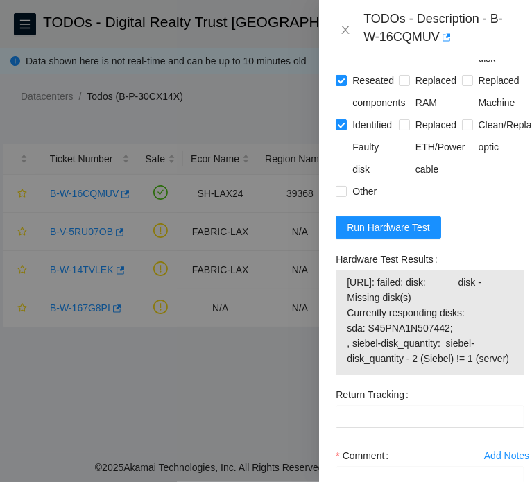
drag, startPoint x: 400, startPoint y: 355, endPoint x: 348, endPoint y: 265, distance: 103.6
click at [348, 275] on span "[URL]: failed: disk: disk - Missing disk(s) Currently responding disks: sda: S4…" at bounding box center [430, 321] width 167 height 92
copy span "[URL]: failed: disk: disk - Missing disk(s) Currently responding disks: sda: S4…"
click at [469, 208] on form "Resolutions Rebooted Rescued Replaced disk Reseated components Replaced RAM Rep…" at bounding box center [430, 283] width 189 height 601
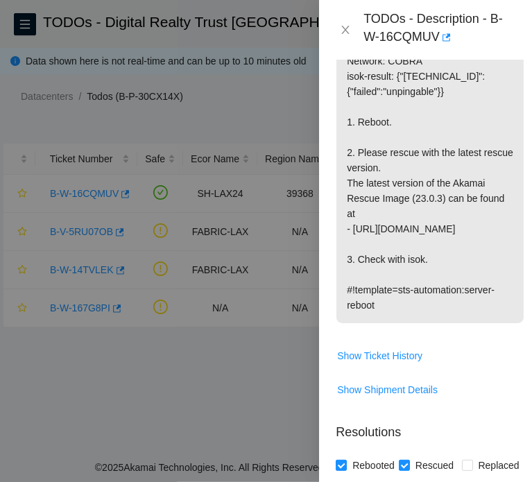
scroll to position [289, 0]
